Goal: Task Accomplishment & Management: Manage account settings

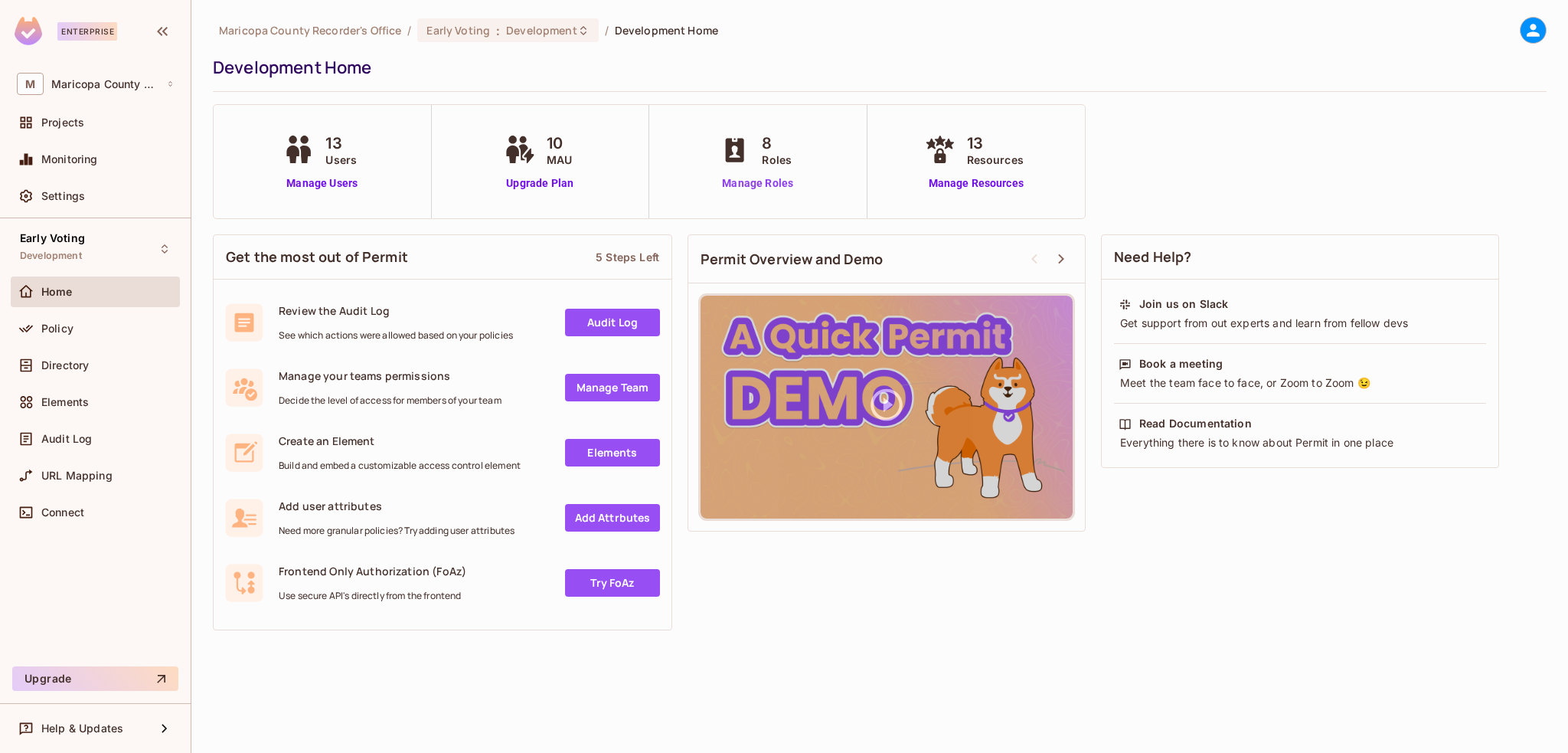
click at [747, 184] on link "Manage Roles" at bounding box center [757, 184] width 84 height 16
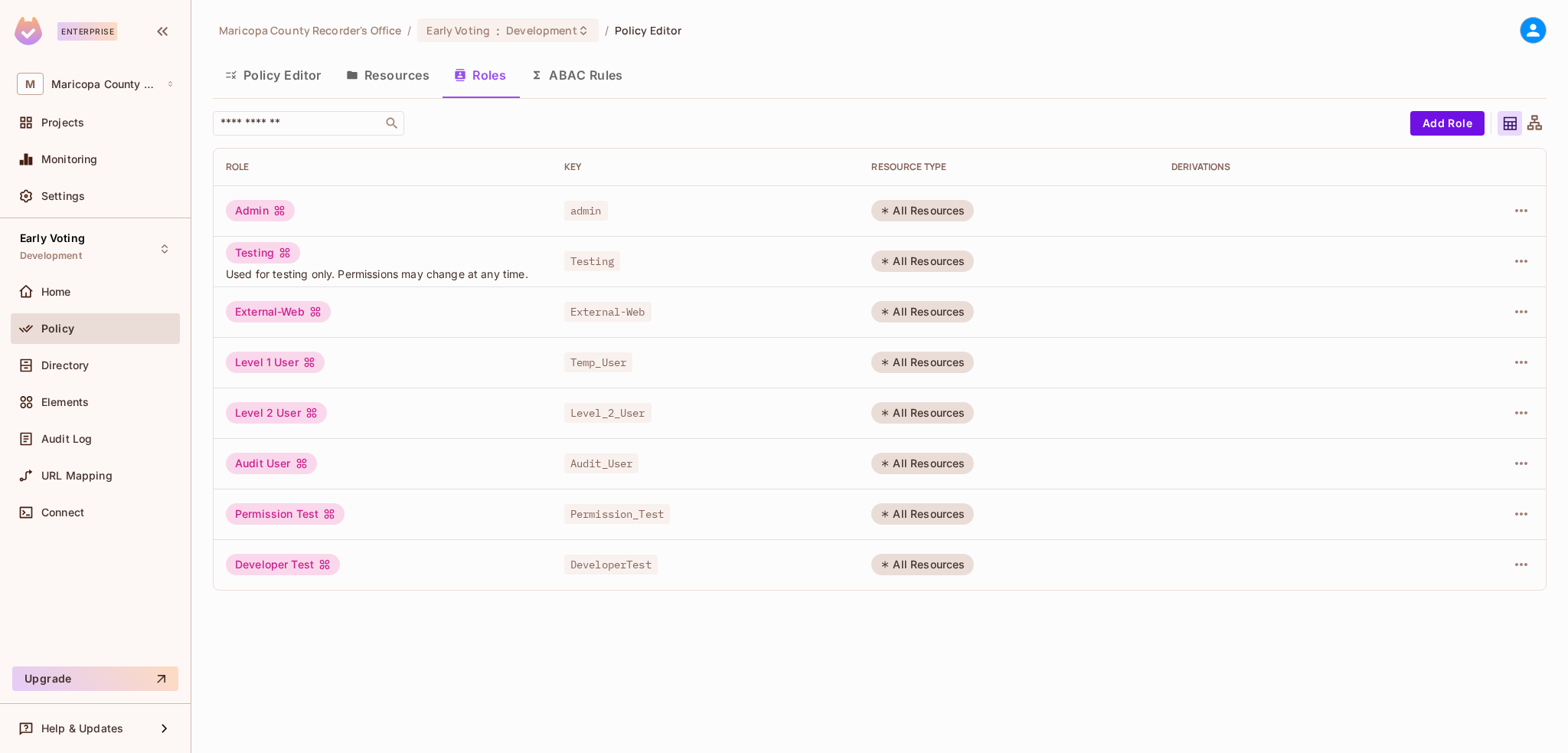
click at [294, 76] on button "Policy Editor" at bounding box center [273, 75] width 121 height 38
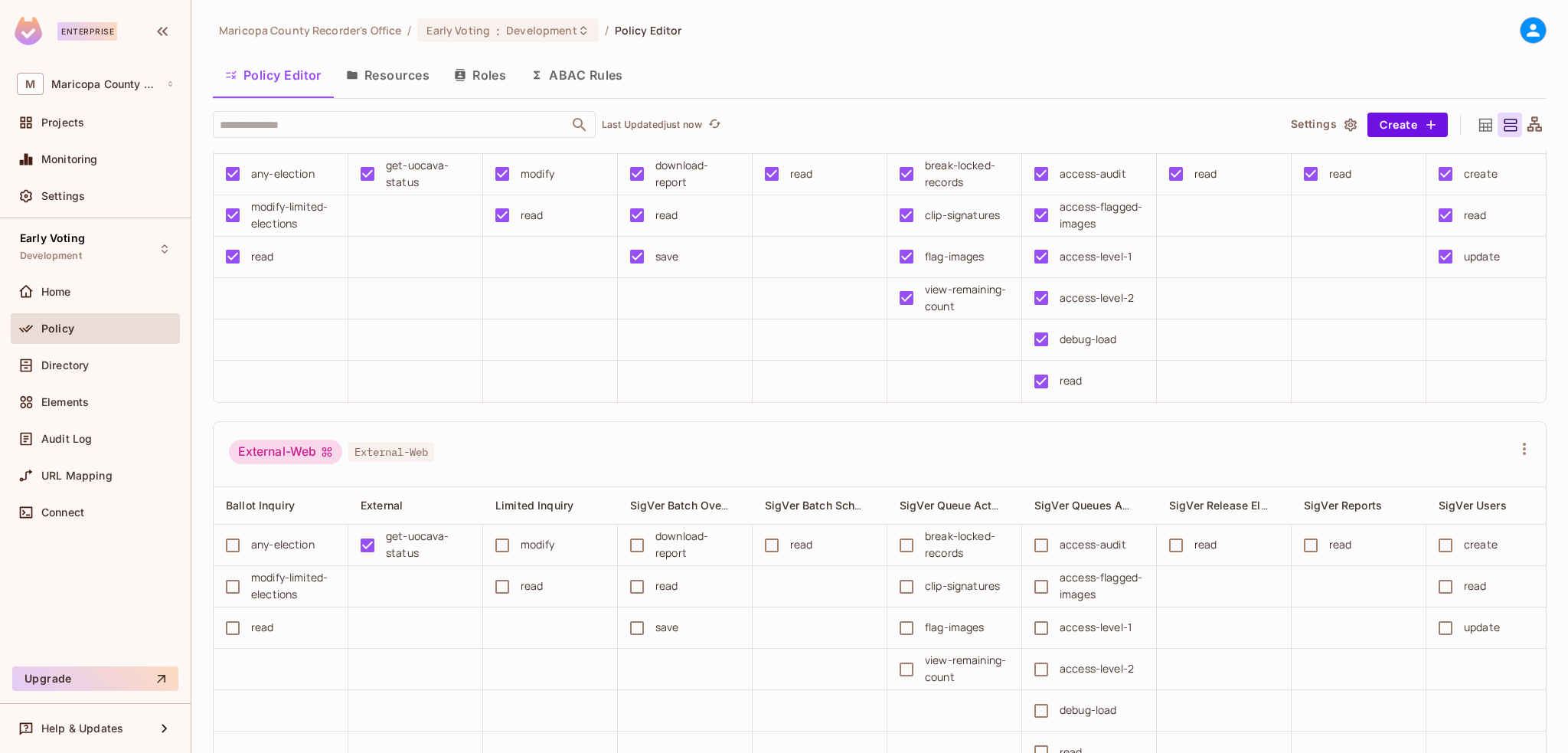
scroll to position [690, 0]
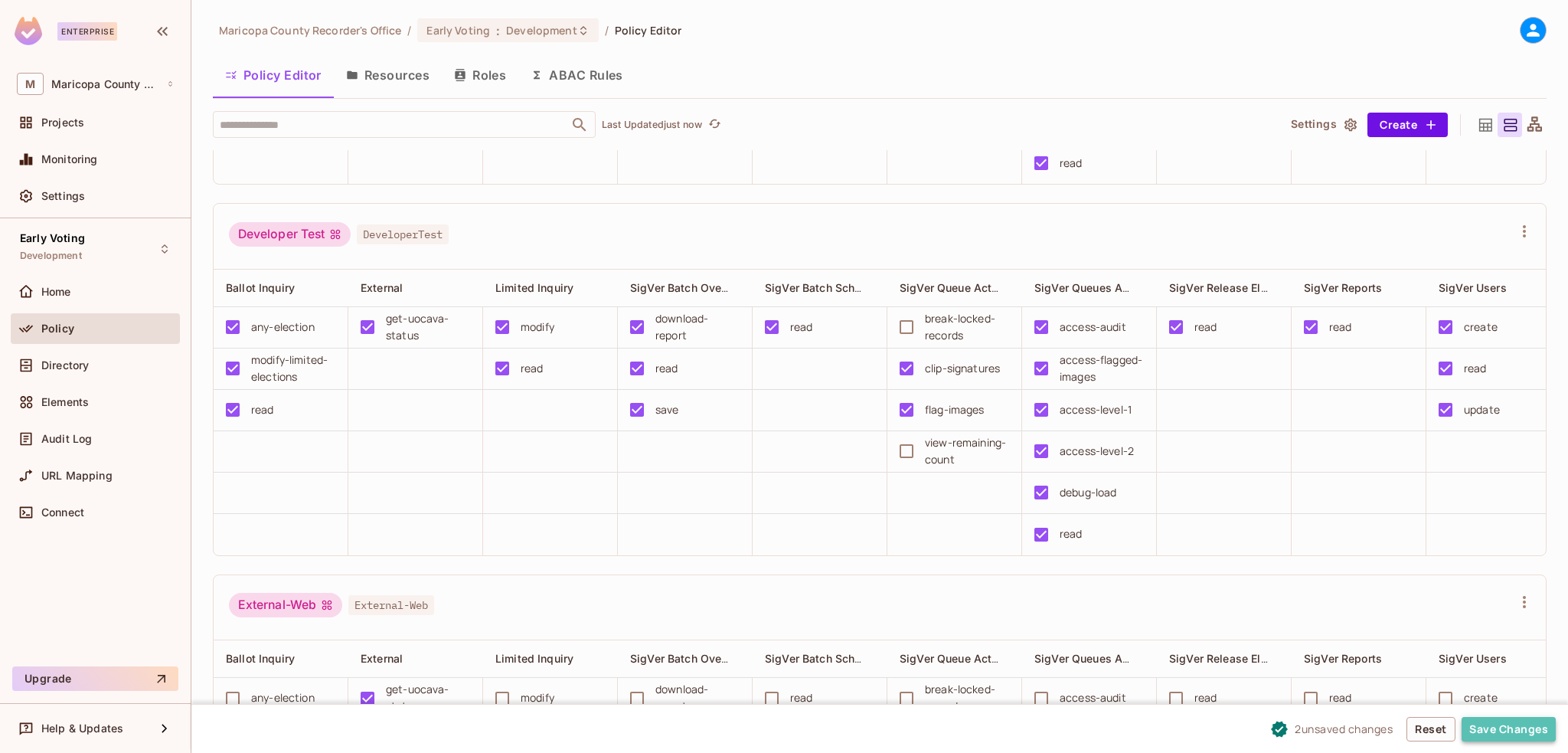
click at [1523, 724] on button "Save Changes" at bounding box center [1509, 729] width 94 height 24
click at [1500, 733] on button "Save Changes" at bounding box center [1509, 729] width 94 height 24
click at [1496, 729] on button "Save Changes" at bounding box center [1509, 729] width 94 height 24
